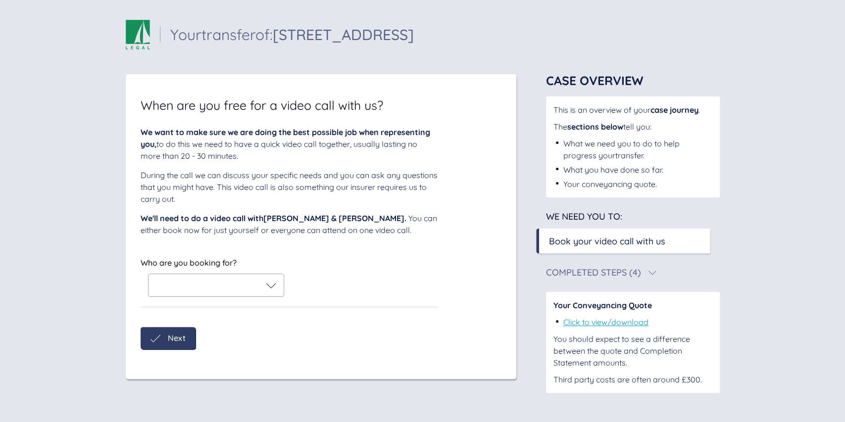
click at [264, 283] on div at bounding box center [216, 286] width 120 height 10
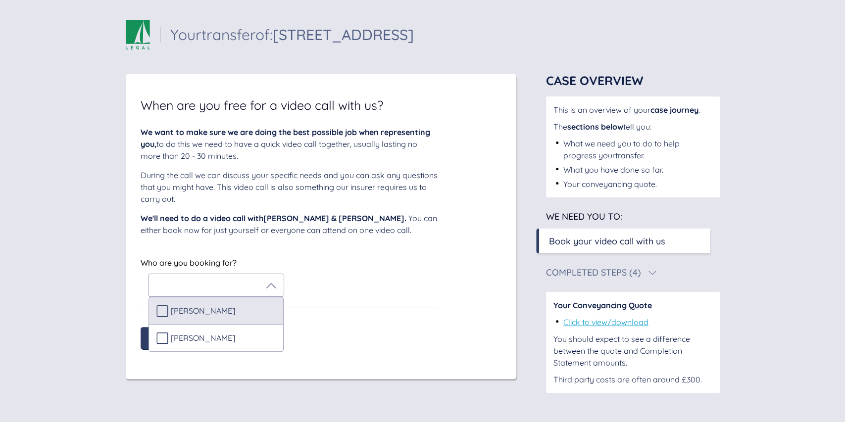
click at [177, 307] on span "[PERSON_NAME]" at bounding box center [203, 311] width 64 height 9
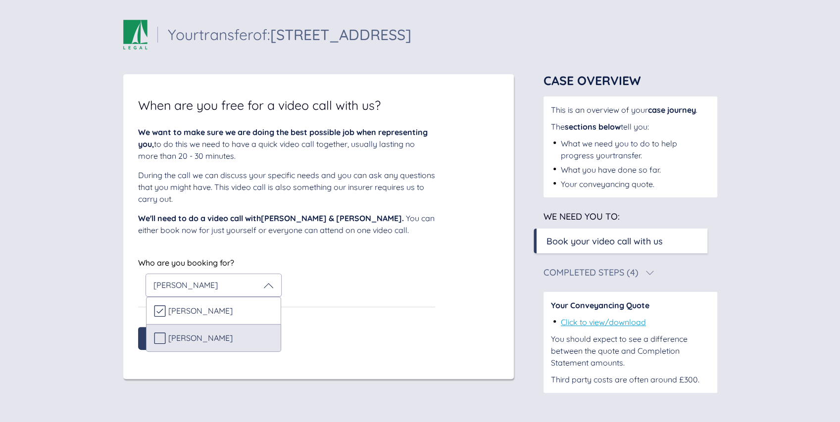
click at [168, 331] on div "[PERSON_NAME]" at bounding box center [213, 338] width 135 height 28
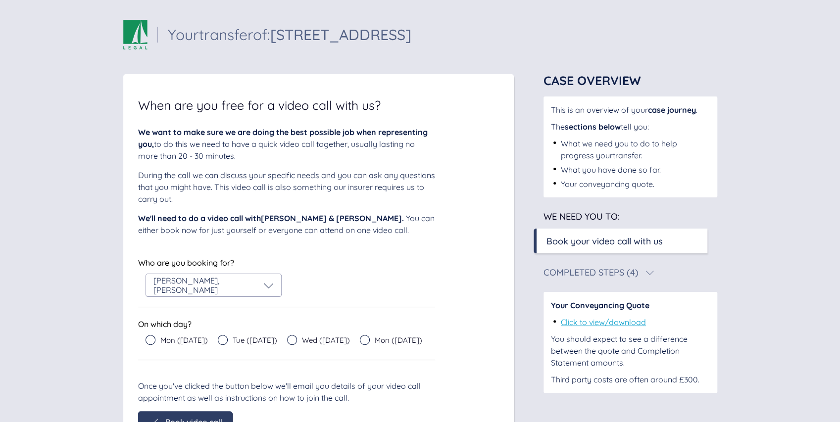
click at [407, 229] on div "We'll need to do a video call with [PERSON_NAME] & [PERSON_NAME] . You can eith…" at bounding box center [286, 224] width 297 height 24
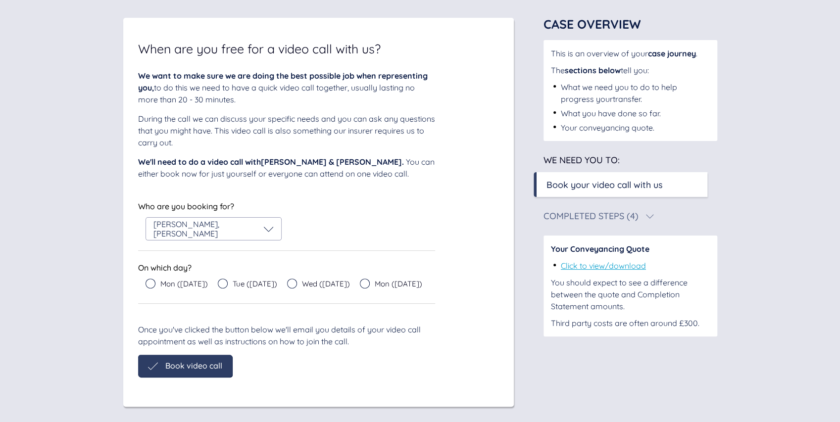
scroll to position [60, 0]
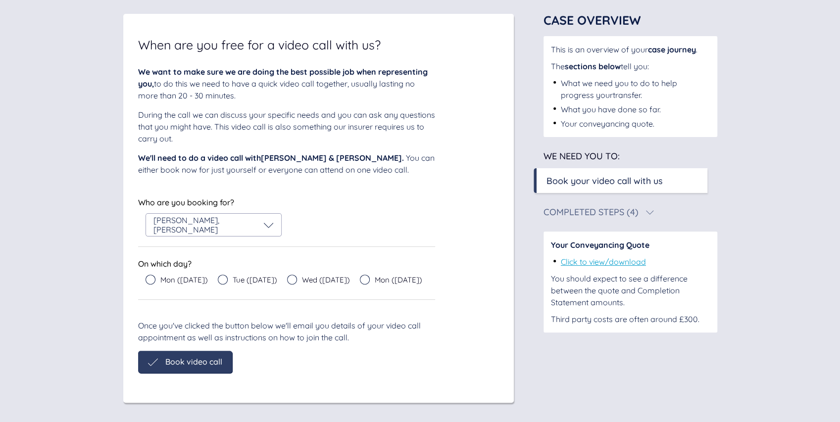
click at [630, 258] on link "Click to view/download" at bounding box center [603, 262] width 85 height 10
click at [309, 279] on span "Wed ([DATE])" at bounding box center [326, 279] width 48 height 7
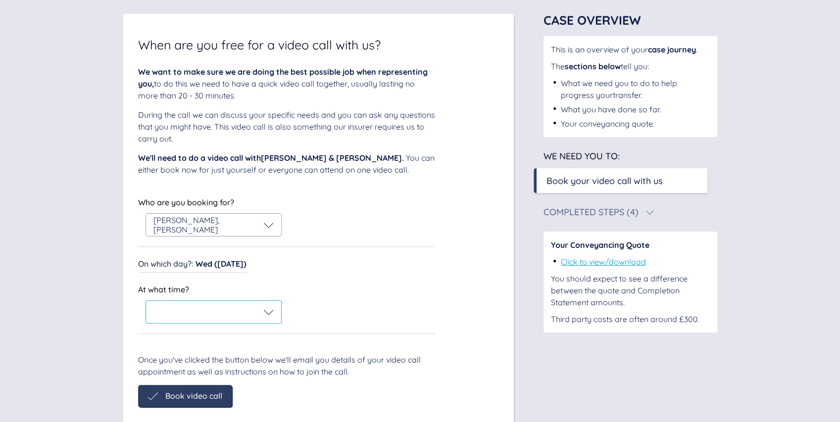
click at [246, 309] on div at bounding box center [214, 313] width 120 height 10
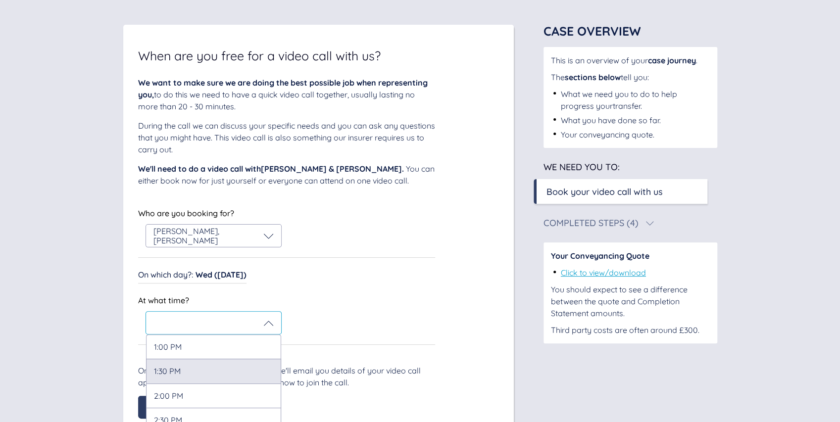
scroll to position [0, 0]
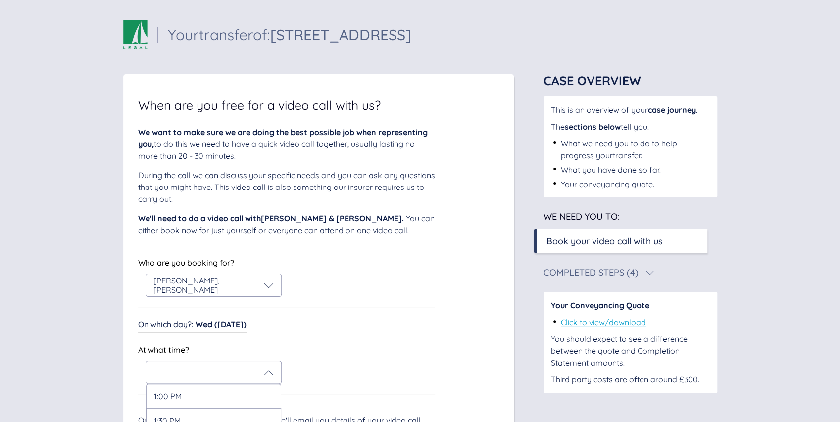
click at [327, 275] on div "Who are you booking for? [PERSON_NAME] , [PERSON_NAME]" at bounding box center [286, 276] width 297 height 41
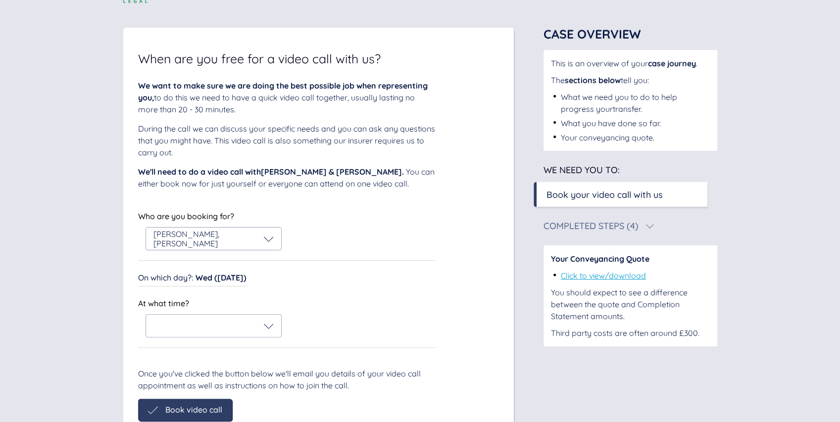
scroll to position [51, 0]
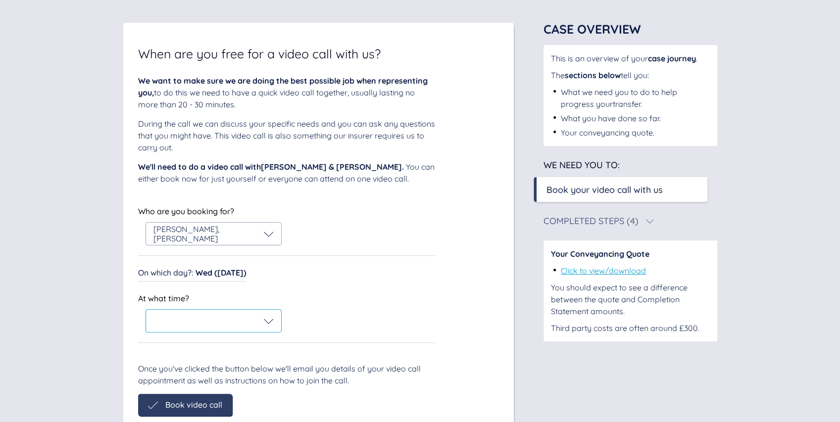
click at [248, 321] on div at bounding box center [214, 321] width 120 height 10
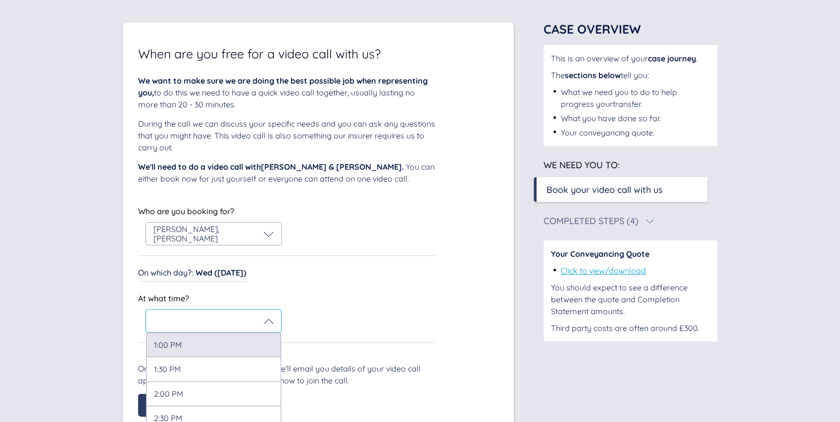
click at [219, 348] on div "1:00 PM" at bounding box center [213, 345] width 135 height 24
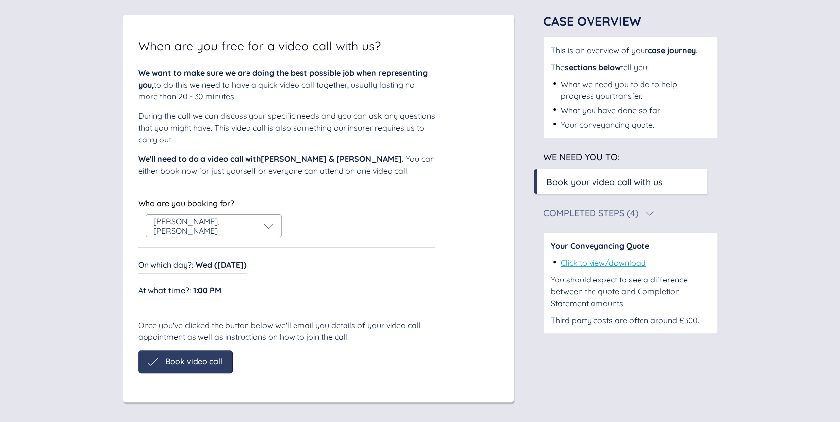
scroll to position [59, 0]
click at [209, 357] on span "Book video call" at bounding box center [193, 361] width 57 height 9
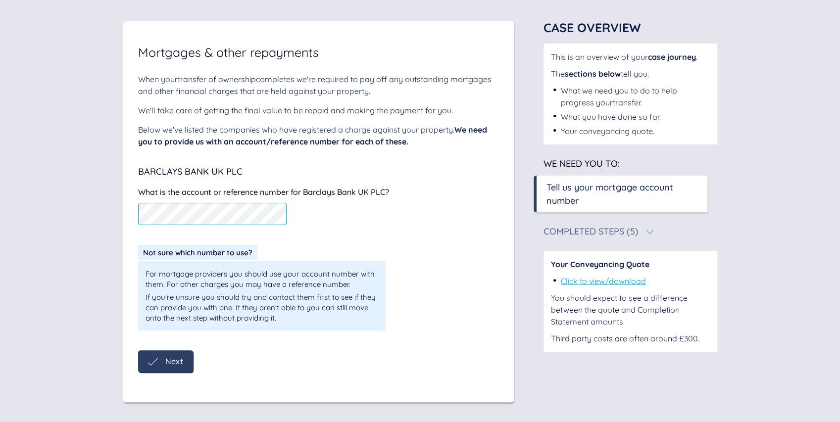
scroll to position [2, 0]
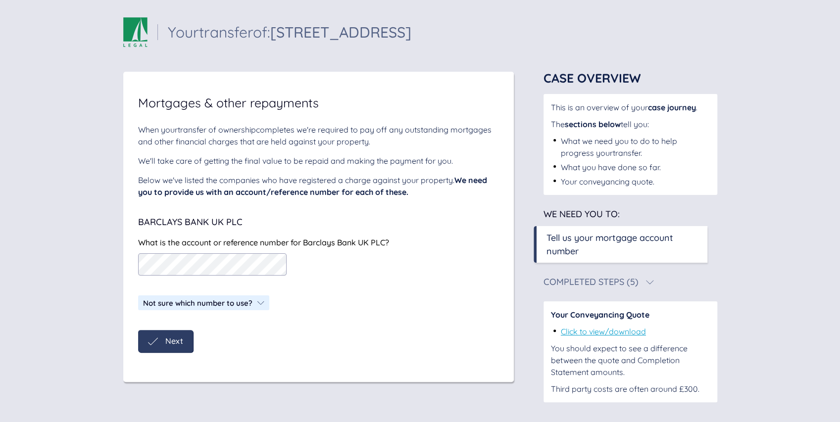
click at [186, 342] on div "Next" at bounding box center [165, 341] width 55 height 22
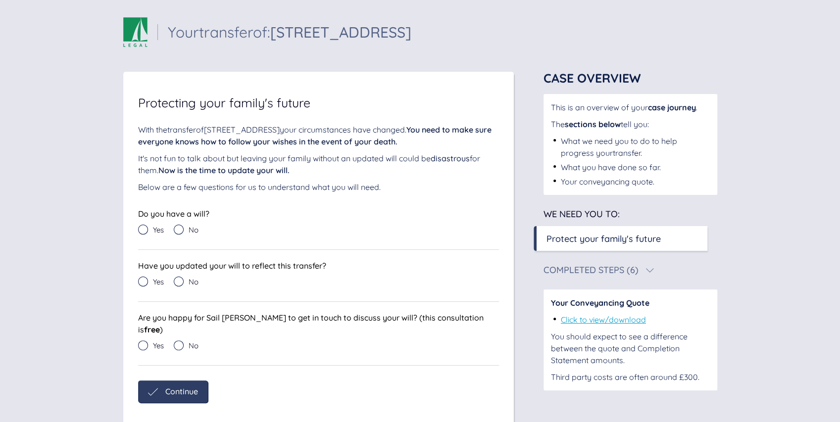
click at [146, 230] on icon at bounding box center [143, 230] width 10 height 10
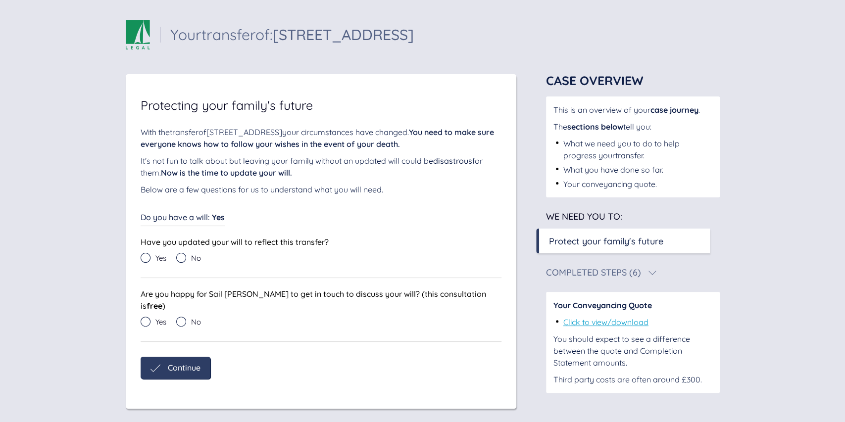
click at [180, 261] on icon at bounding box center [181, 258] width 10 height 10
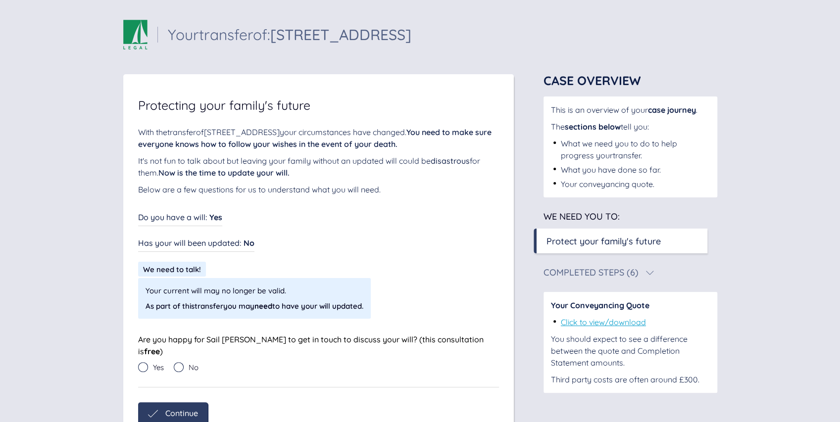
click at [186, 362] on div "No" at bounding box center [186, 367] width 25 height 10
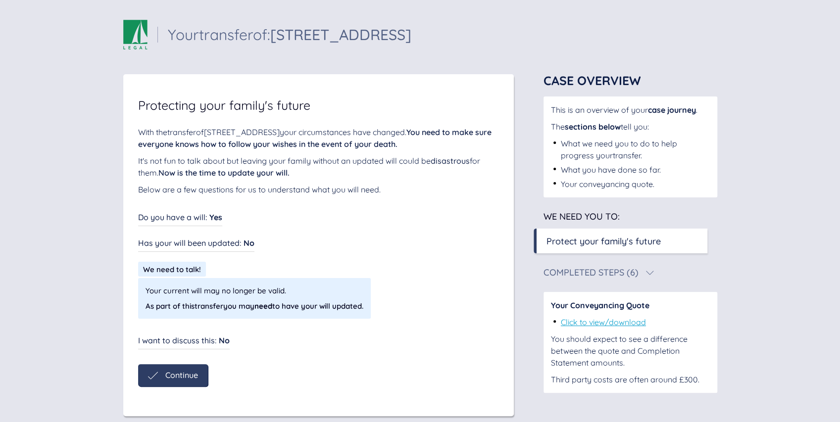
click at [181, 371] on span "Continue" at bounding box center [181, 375] width 33 height 9
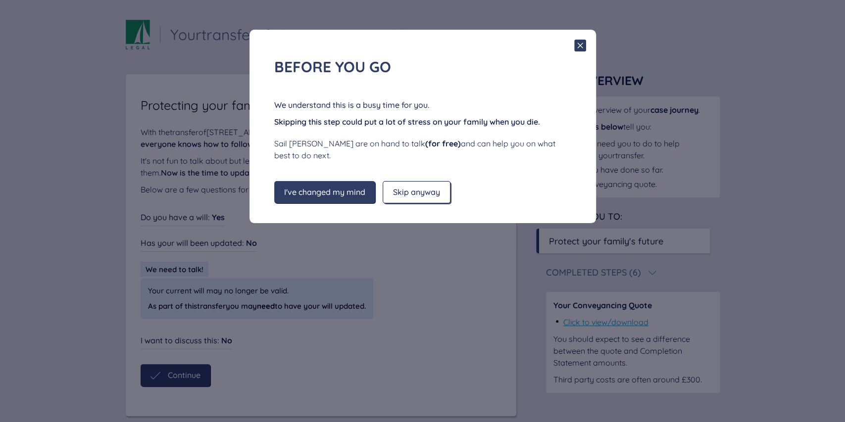
click at [410, 196] on span "Skip anyway" at bounding box center [416, 192] width 47 height 9
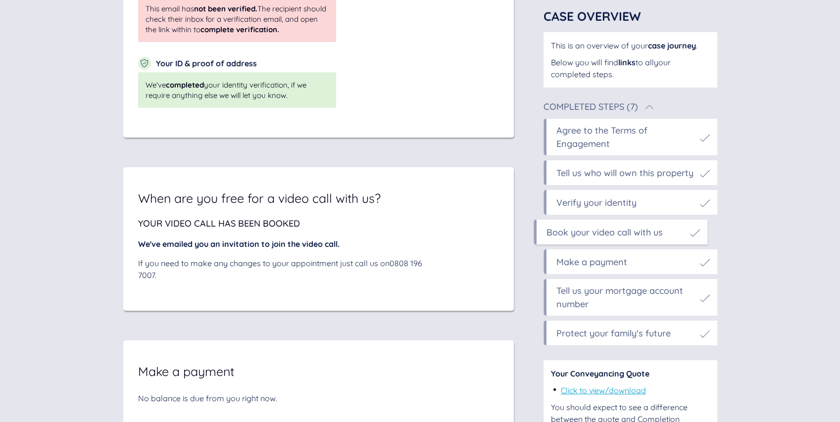
scroll to position [4847, 0]
